Goal: Information Seeking & Learning: Learn about a topic

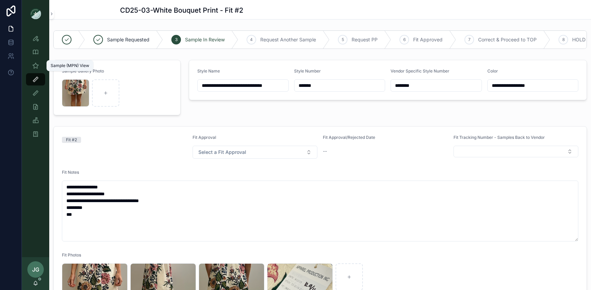
click at [38, 61] on div "Sample (MPN) View" at bounding box center [35, 65] width 11 height 11
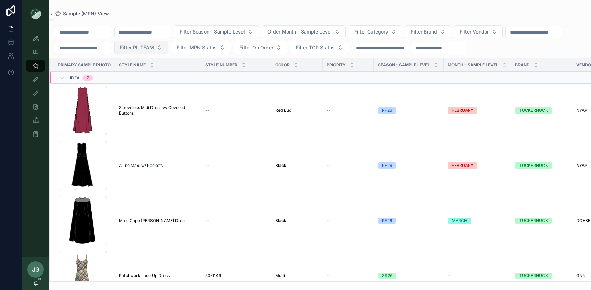
click at [154, 48] on span "Filter PL TEAM" at bounding box center [137, 47] width 34 height 7
click at [123, 86] on div "NYC" at bounding box center [147, 86] width 95 height 11
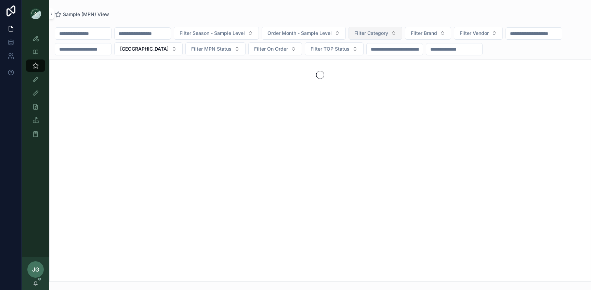
click at [376, 27] on button "Filter Category" at bounding box center [375, 33] width 54 height 13
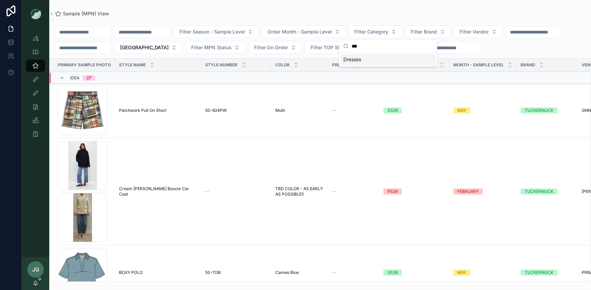
type input "***"
click at [364, 63] on div "Dresses" at bounding box center [387, 59] width 95 height 11
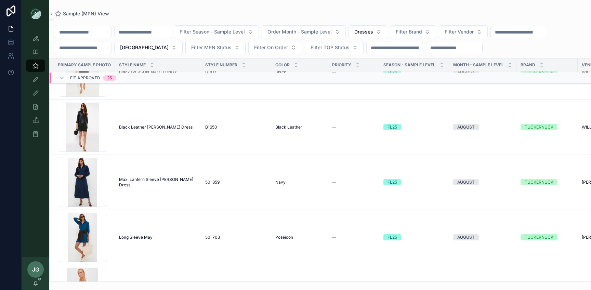
scroll to position [4548, 0]
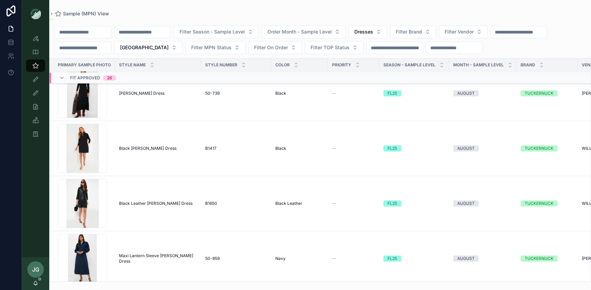
click at [175, 198] on td "Black Leather Clifton Dress Black Leather Clifton Dress" at bounding box center [158, 203] width 86 height 55
click at [172, 198] on td "Black Leather Clifton Dress Black Leather Clifton Dress" at bounding box center [158, 203] width 86 height 55
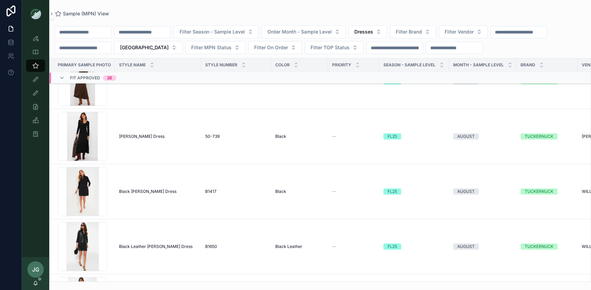
scroll to position [4504, 0]
click at [93, 192] on div "6F55DXlilDRj2t5NjJ8TRKlMXKiH7161-3 .jpg" at bounding box center [82, 192] width 49 height 49
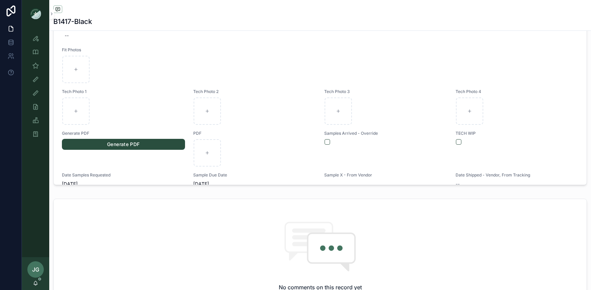
scroll to position [336, 0]
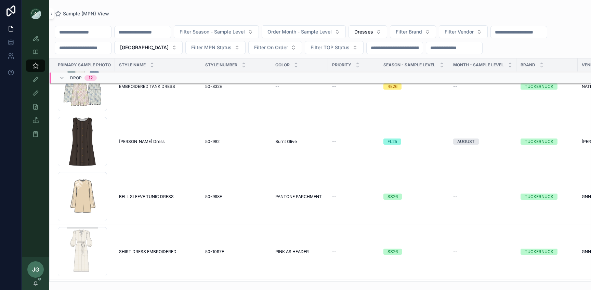
scroll to position [5692, 0]
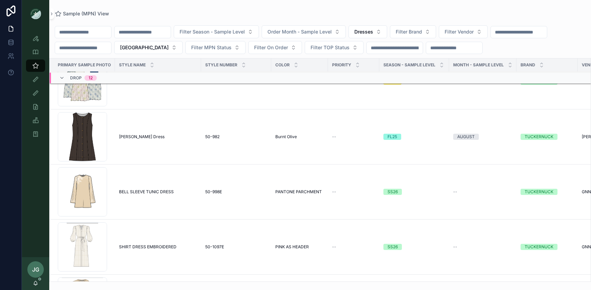
click at [120, 35] on div "Filter Season - Sample Level Order Month - Sample Level Dresses Filter Brand Fi…" at bounding box center [319, 39] width 541 height 29
click at [111, 35] on input "scrollable content" at bounding box center [83, 32] width 56 height 10
type input "*"
type input "*****"
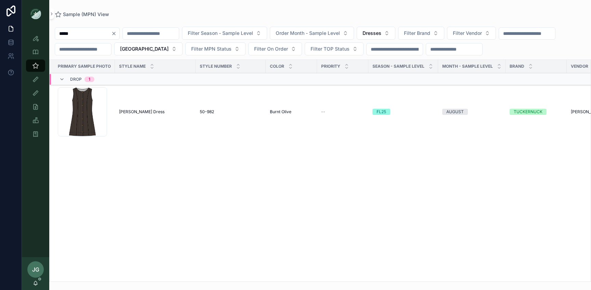
click at [69, 125] on div "image .png" at bounding box center [82, 111] width 49 height 49
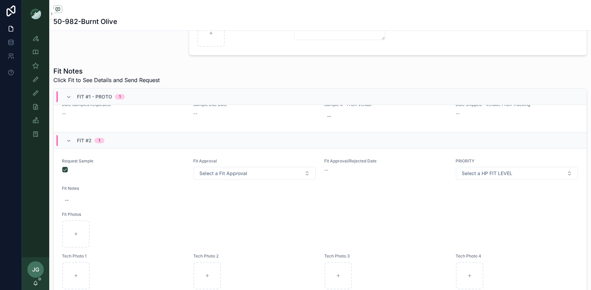
scroll to position [259, 0]
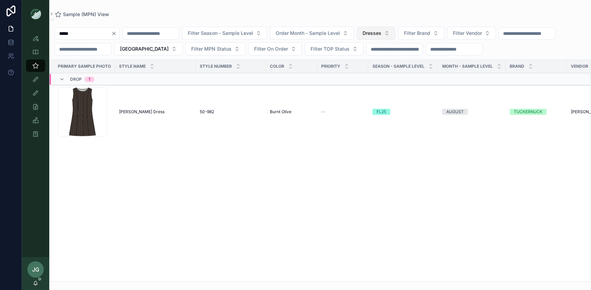
click at [378, 36] on span "Dresses" at bounding box center [371, 33] width 19 height 7
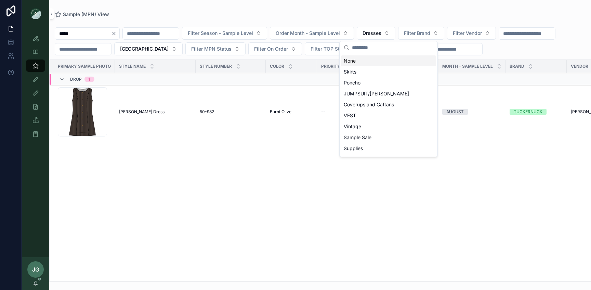
click at [362, 64] on div "None" at bounding box center [388, 60] width 95 height 11
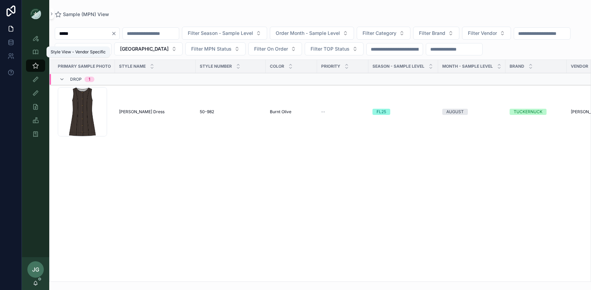
click at [31, 50] on div "Style View - Vendor Specific" at bounding box center [35, 51] width 11 height 11
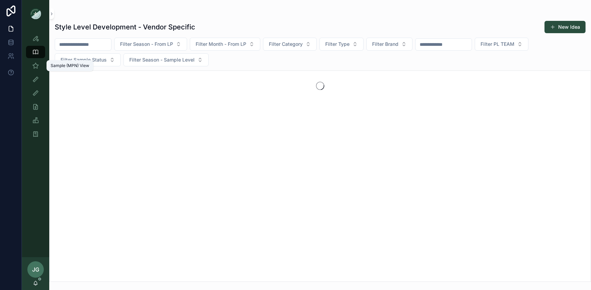
click at [37, 64] on icon "scrollable content" at bounding box center [35, 65] width 7 height 7
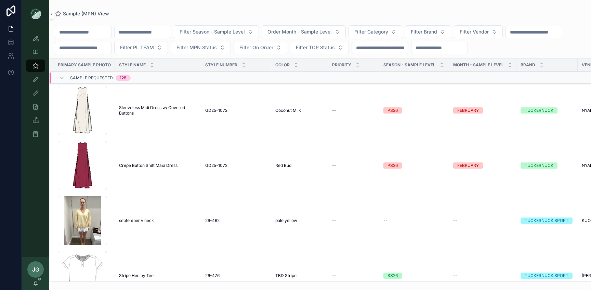
click at [91, 49] on input "scrollable content" at bounding box center [83, 48] width 56 height 10
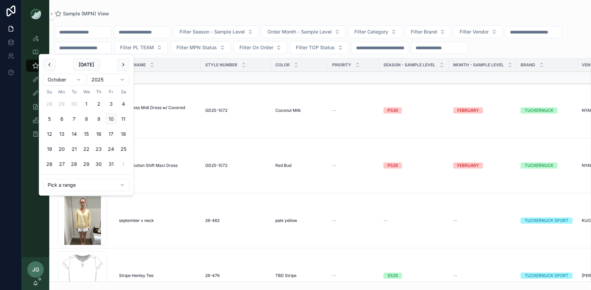
click at [88, 34] on input "scrollable content" at bounding box center [83, 32] width 56 height 10
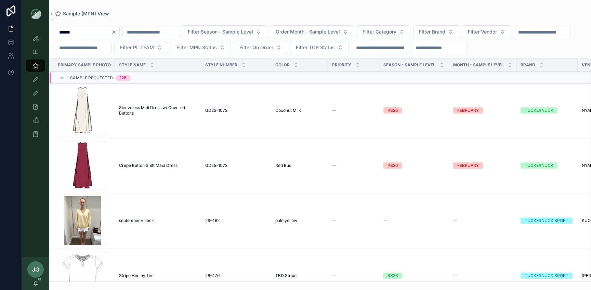
type input "*****"
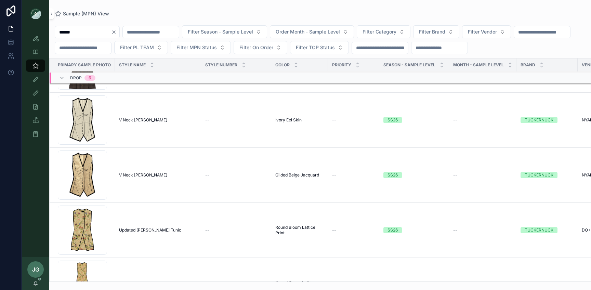
scroll to position [961, 0]
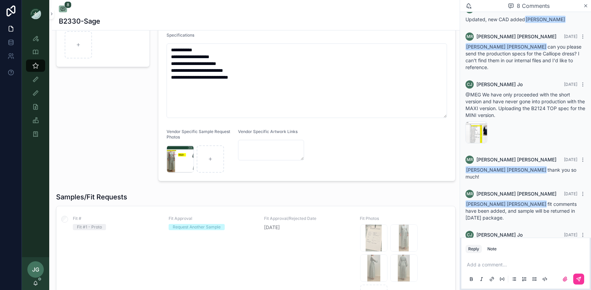
scroll to position [107, 0]
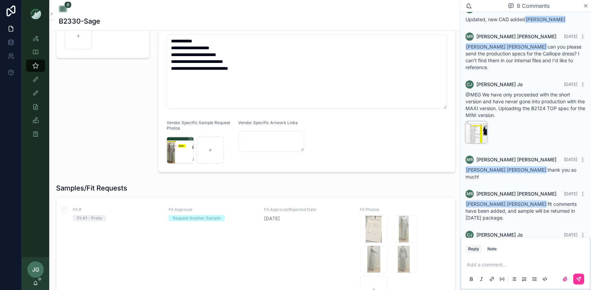
click at [467, 121] on div "B2124-TOP-SPEC .jpg" at bounding box center [476, 132] width 22 height 22
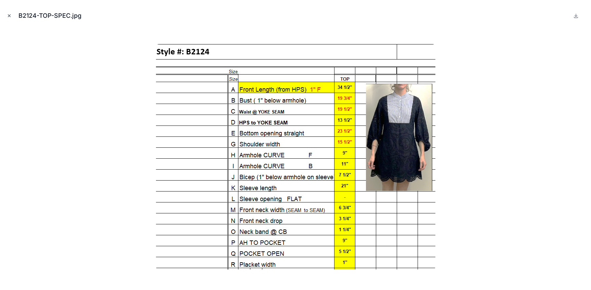
click at [9, 13] on icon "Close modal" at bounding box center [9, 15] width 5 height 5
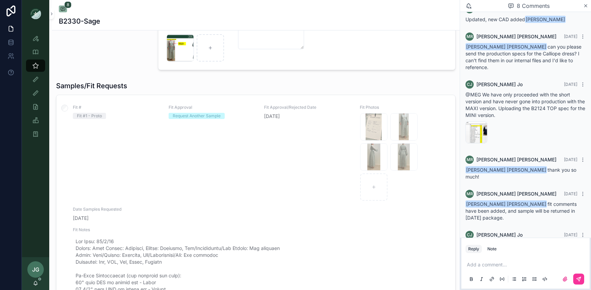
scroll to position [221, 0]
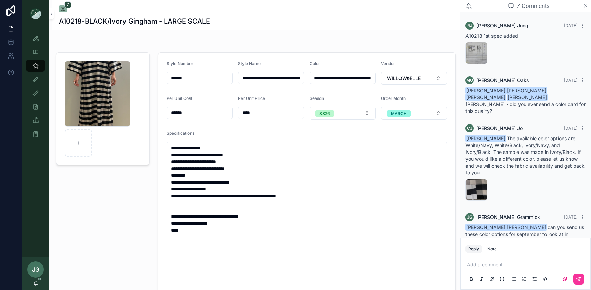
scroll to position [98, 0]
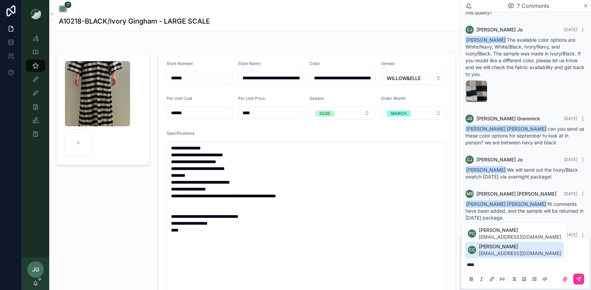
click at [510, 252] on span "ccarr@tnuck.com" at bounding box center [520, 253] width 82 height 7
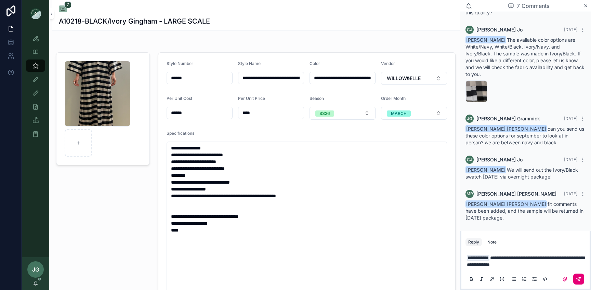
click at [578, 282] on button "scrollable content" at bounding box center [578, 278] width 11 height 11
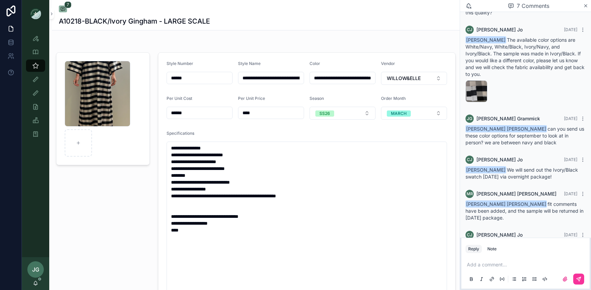
scroll to position [133, 0]
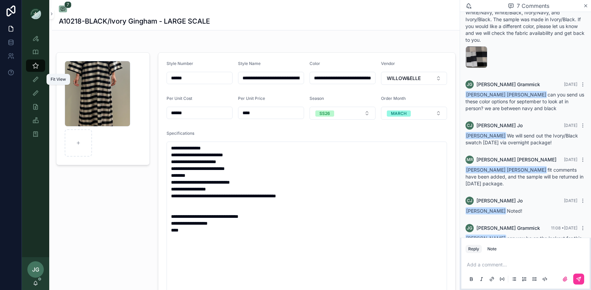
click at [34, 79] on icon "scrollable content" at bounding box center [35, 79] width 7 height 7
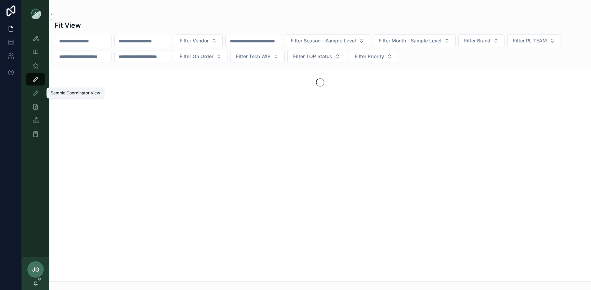
click at [30, 95] on div "Sample Coordinator View" at bounding box center [35, 93] width 11 height 11
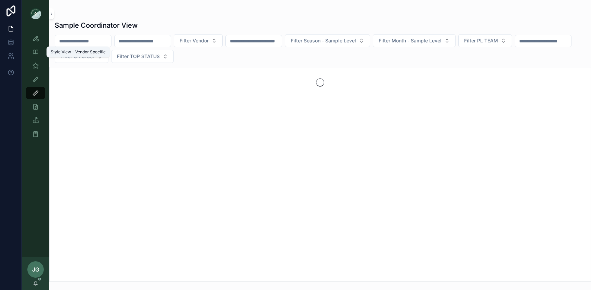
click at [31, 51] on div "Style View - Vendor Specific" at bounding box center [35, 51] width 11 height 11
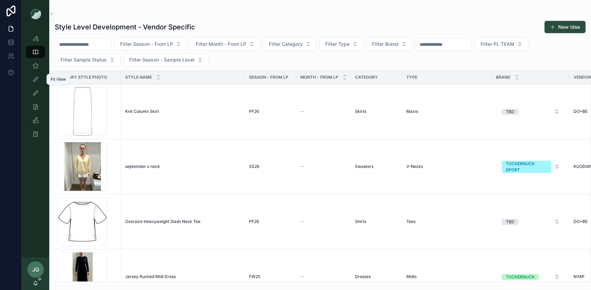
click at [35, 80] on icon "scrollable content" at bounding box center [35, 79] width 7 height 7
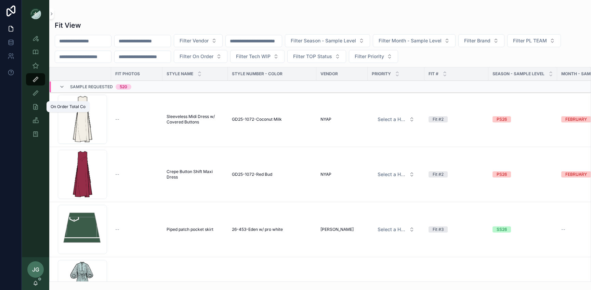
click at [37, 109] on icon "scrollable content" at bounding box center [35, 106] width 7 height 7
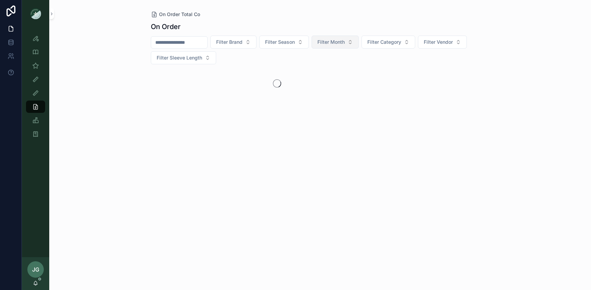
click at [322, 42] on button "Filter Month" at bounding box center [334, 42] width 47 height 13
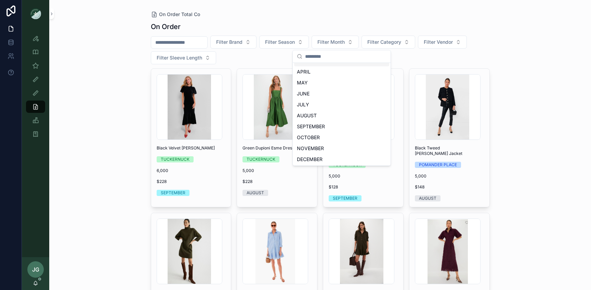
scroll to position [31, 0]
click at [318, 159] on div "DECEMBER" at bounding box center [341, 158] width 95 height 11
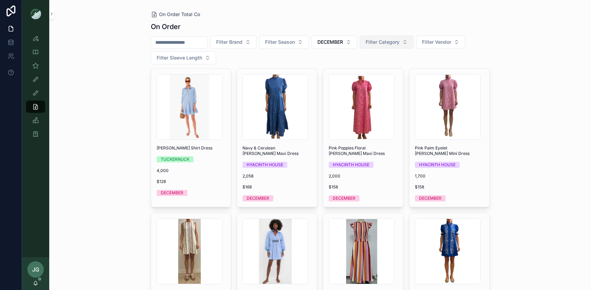
click at [388, 46] on button "Filter Category" at bounding box center [387, 42] width 54 height 13
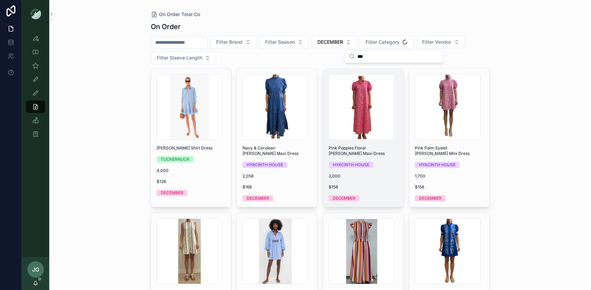
type input "***"
click at [388, 69] on div "Screenshot-2025-08-20-at-5.32.28-PM .png Pink Poppies Floral Louisa Maxi Dress …" at bounding box center [363, 138] width 80 height 138
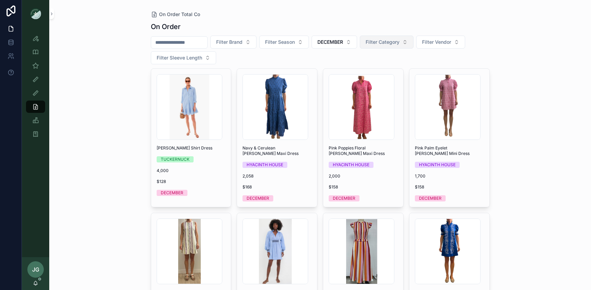
click at [397, 39] on span "Filter Category" at bounding box center [382, 42] width 34 height 7
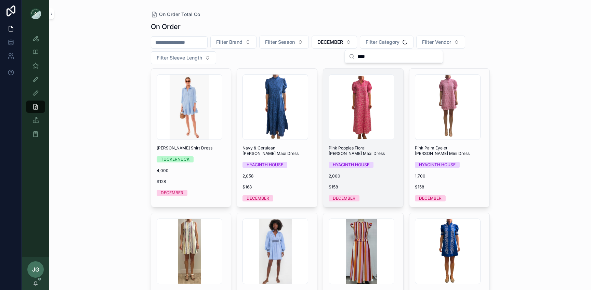
type input "****"
click at [374, 70] on div "Screenshot-2025-08-20-at-5.32.28-PM .png Pink Poppies Floral Louisa Maxi Dress …" at bounding box center [363, 138] width 80 height 138
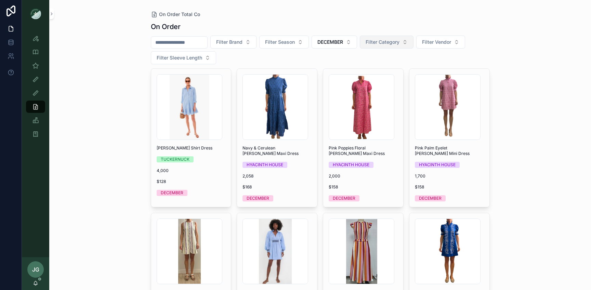
click at [374, 43] on span "Filter Category" at bounding box center [382, 42] width 34 height 7
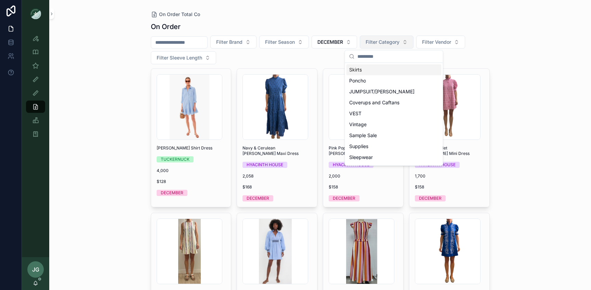
type input "*"
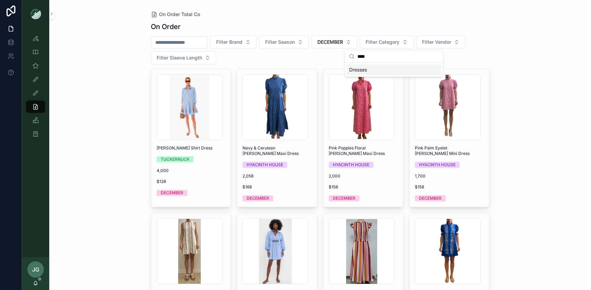
type input "****"
click at [386, 68] on div "Dresses" at bounding box center [393, 69] width 95 height 11
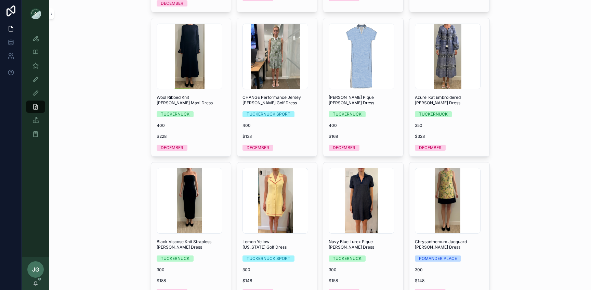
scroll to position [1809, 0]
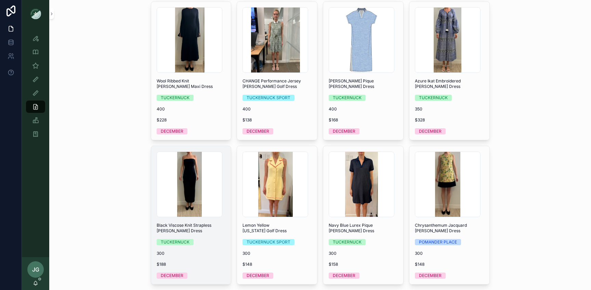
click at [181, 169] on div "Screenshot-2025-10-07-at-9.54.59-AM .png" at bounding box center [190, 184] width 66 height 66
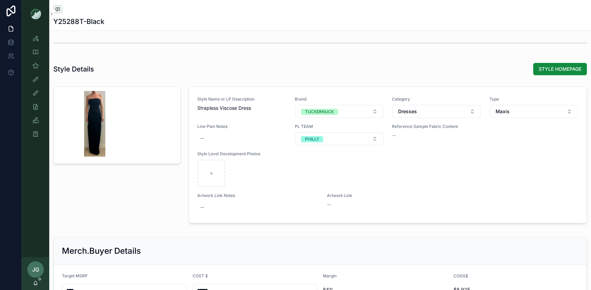
scroll to position [724, 0]
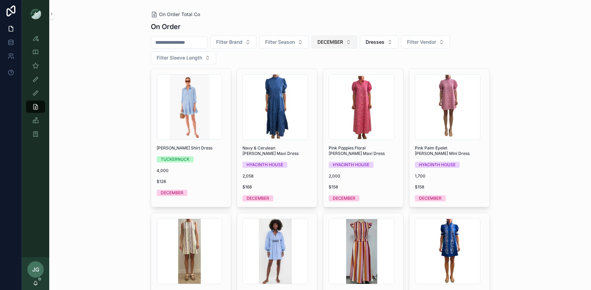
click at [336, 44] on span "DECEMBER" at bounding box center [330, 42] width 26 height 7
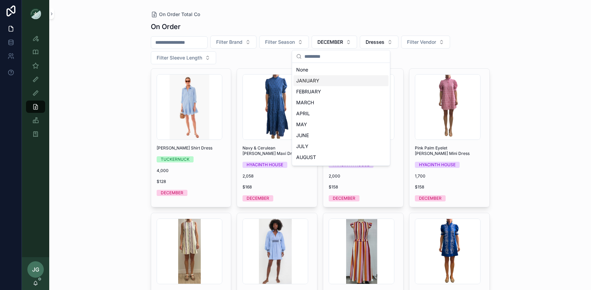
click at [312, 83] on div "JANUARY" at bounding box center [340, 80] width 95 height 11
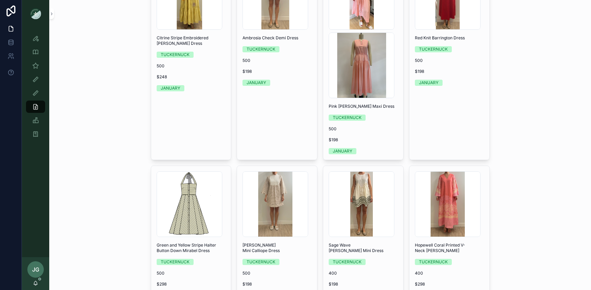
scroll to position [1297, 0]
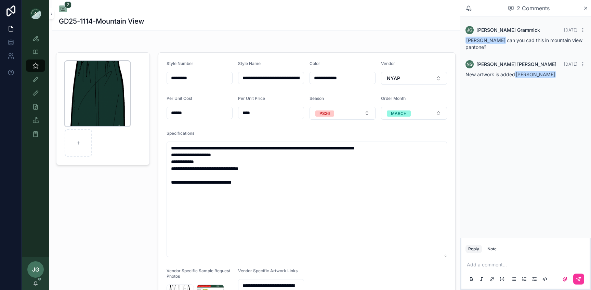
click at [96, 94] on div "Screenshot-2025-10-08-at-1.28.34-PM .png" at bounding box center [98, 94] width 66 height 66
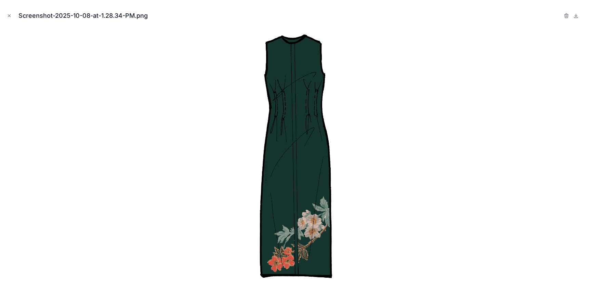
click at [96, 94] on div at bounding box center [295, 157] width 580 height 256
click at [13, 17] on button "Close modal" at bounding box center [9, 16] width 8 height 8
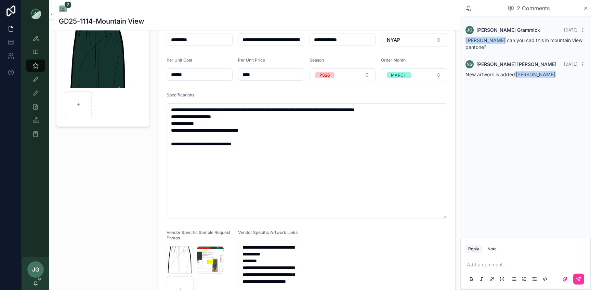
scroll to position [43, 0]
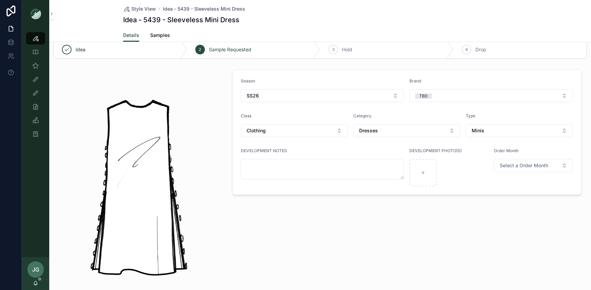
scroll to position [13, 0]
click at [431, 100] on button "TBD" at bounding box center [490, 95] width 163 height 13
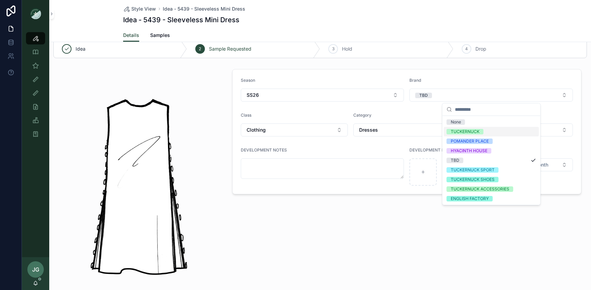
click at [450, 132] on span "TUCKERNUCK" at bounding box center [464, 131] width 37 height 5
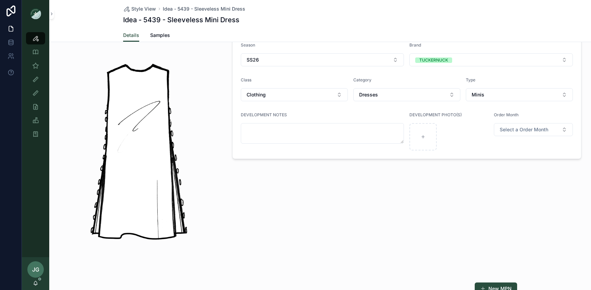
scroll to position [0, 0]
